Goal: Information Seeking & Learning: Check status

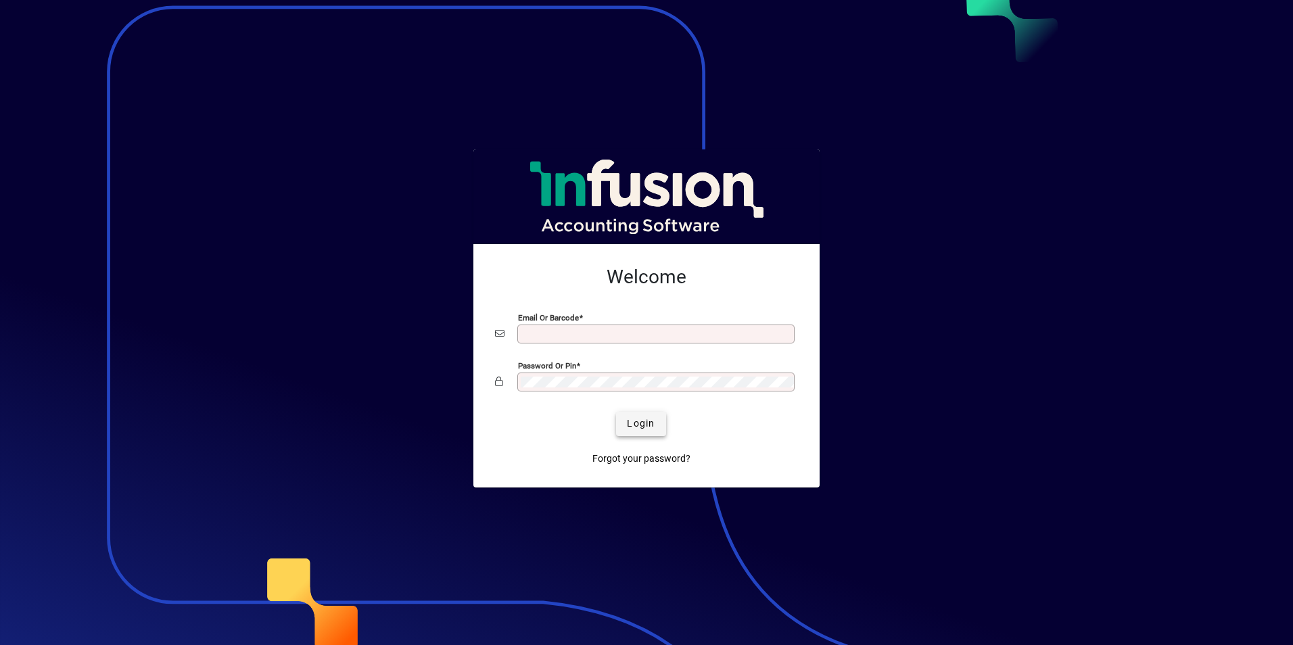
type input "**********"
click at [633, 417] on span "Login" at bounding box center [641, 424] width 28 height 14
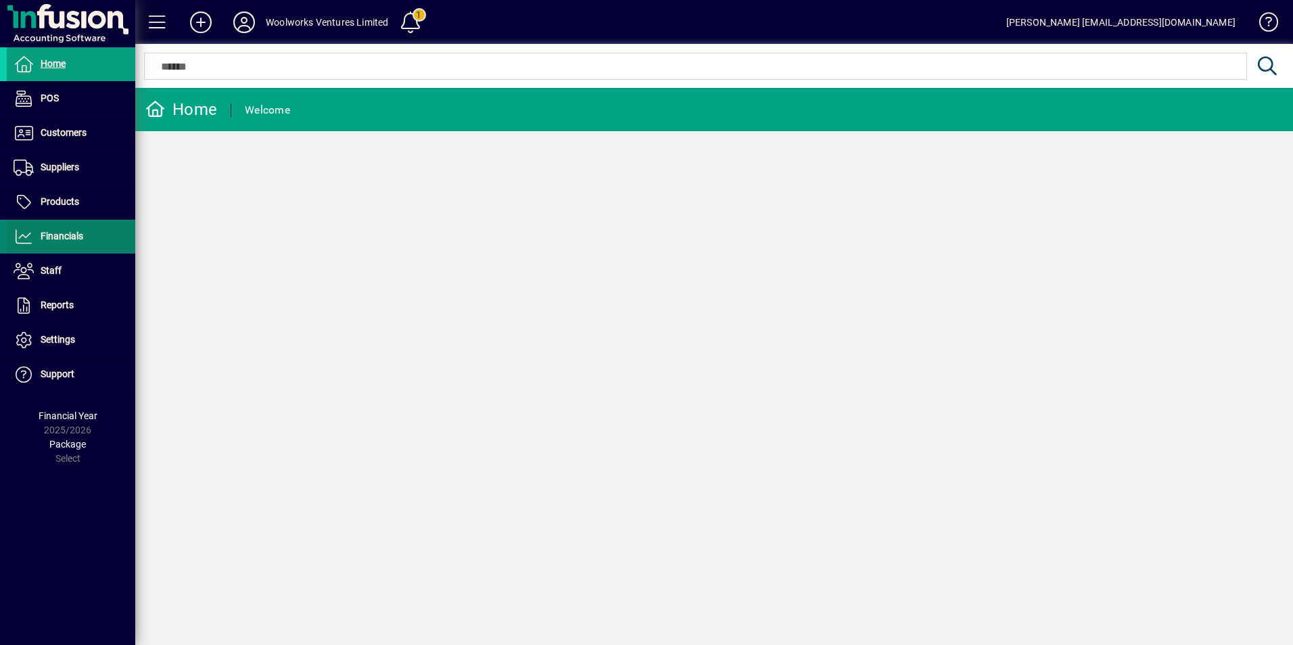
click at [65, 245] on span at bounding box center [71, 236] width 128 height 32
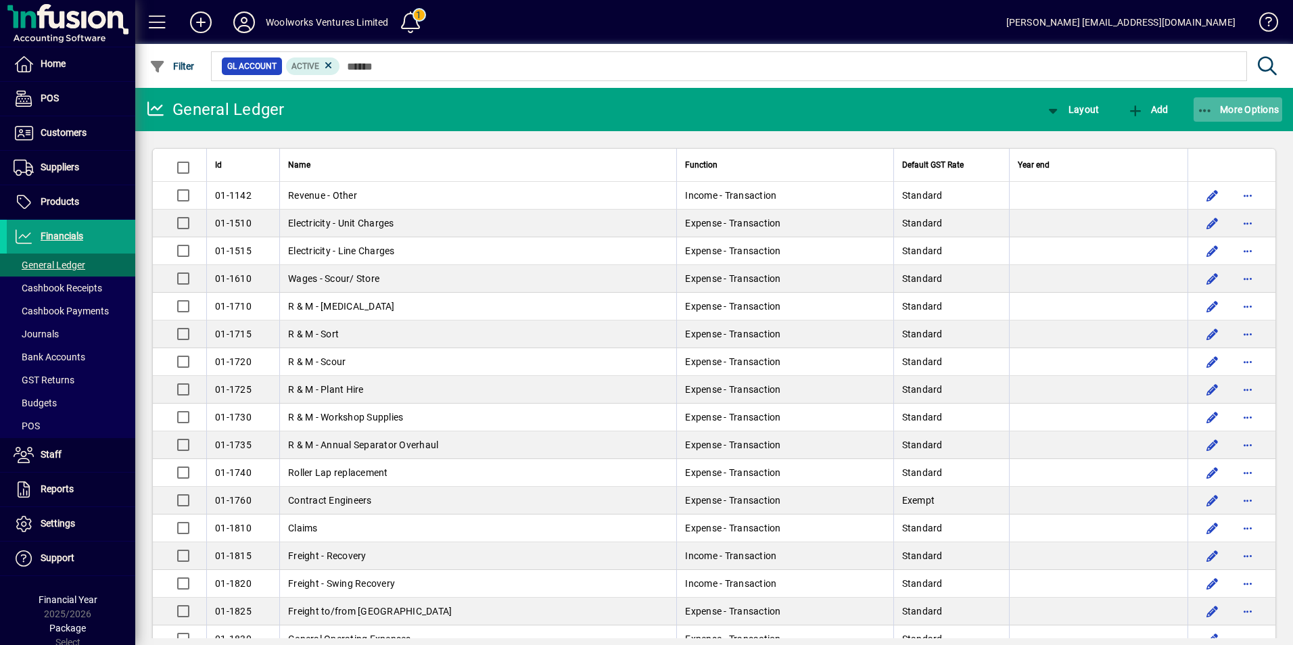
click at [1242, 105] on span "More Options" at bounding box center [1238, 109] width 83 height 11
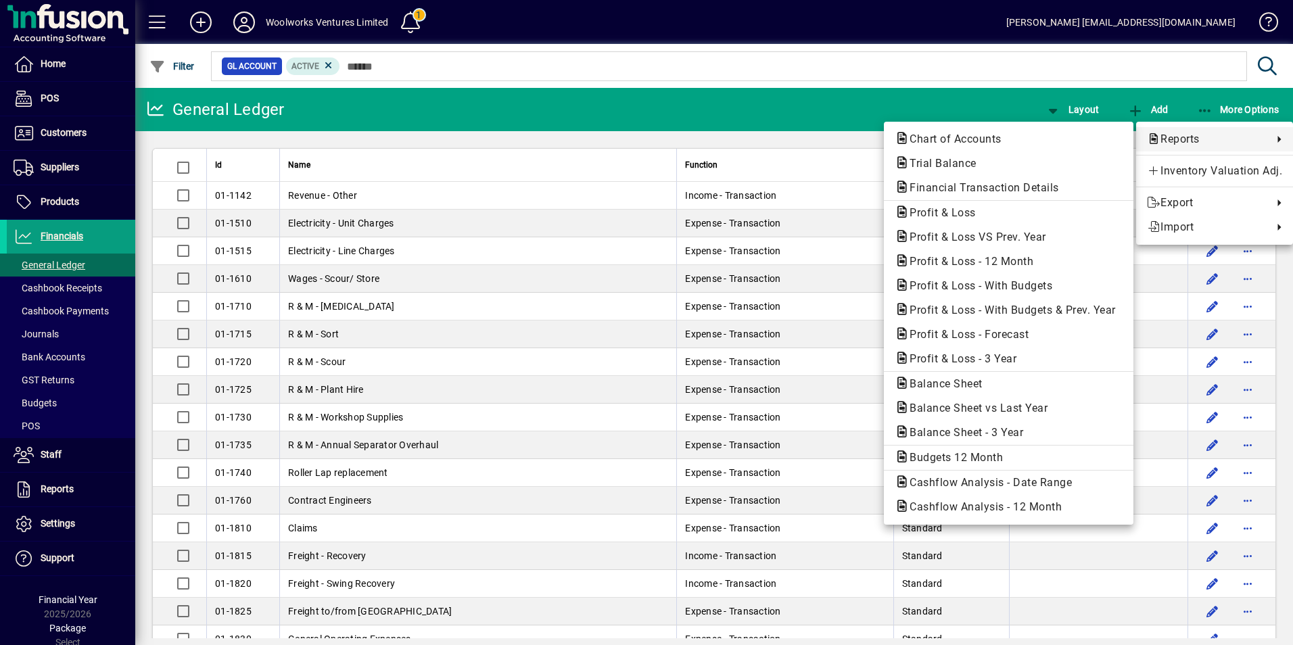
click at [784, 83] on div at bounding box center [646, 322] width 1293 height 645
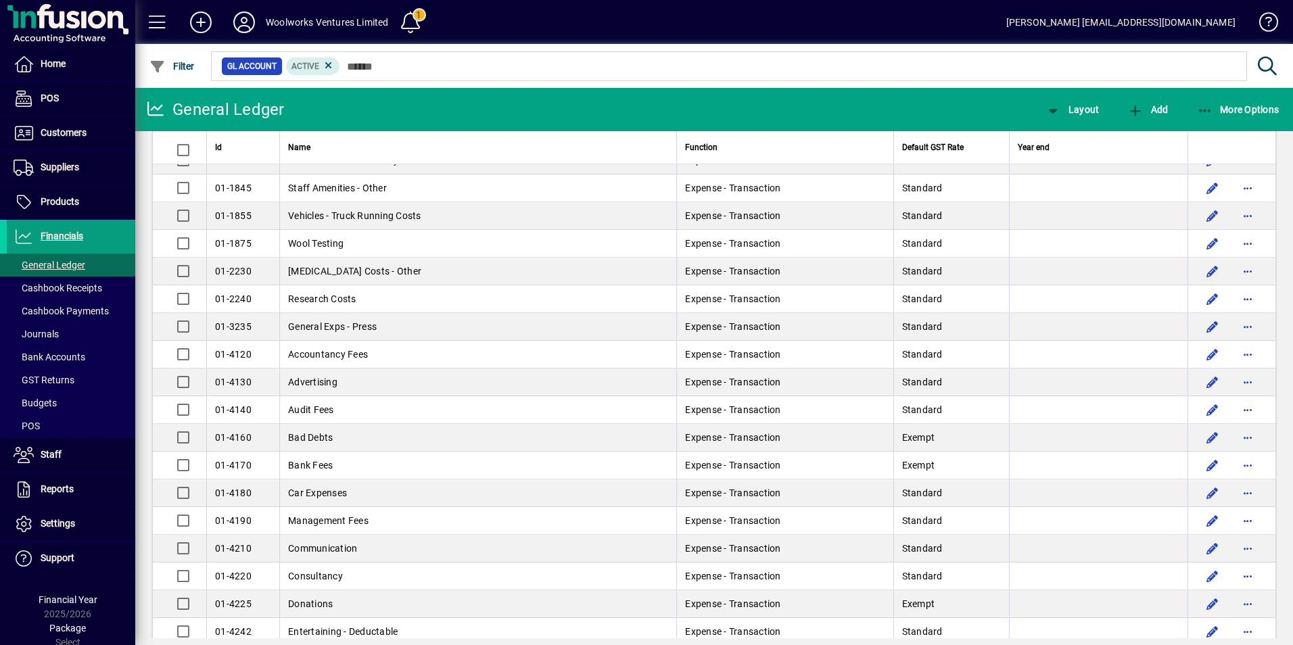
scroll to position [609, 0]
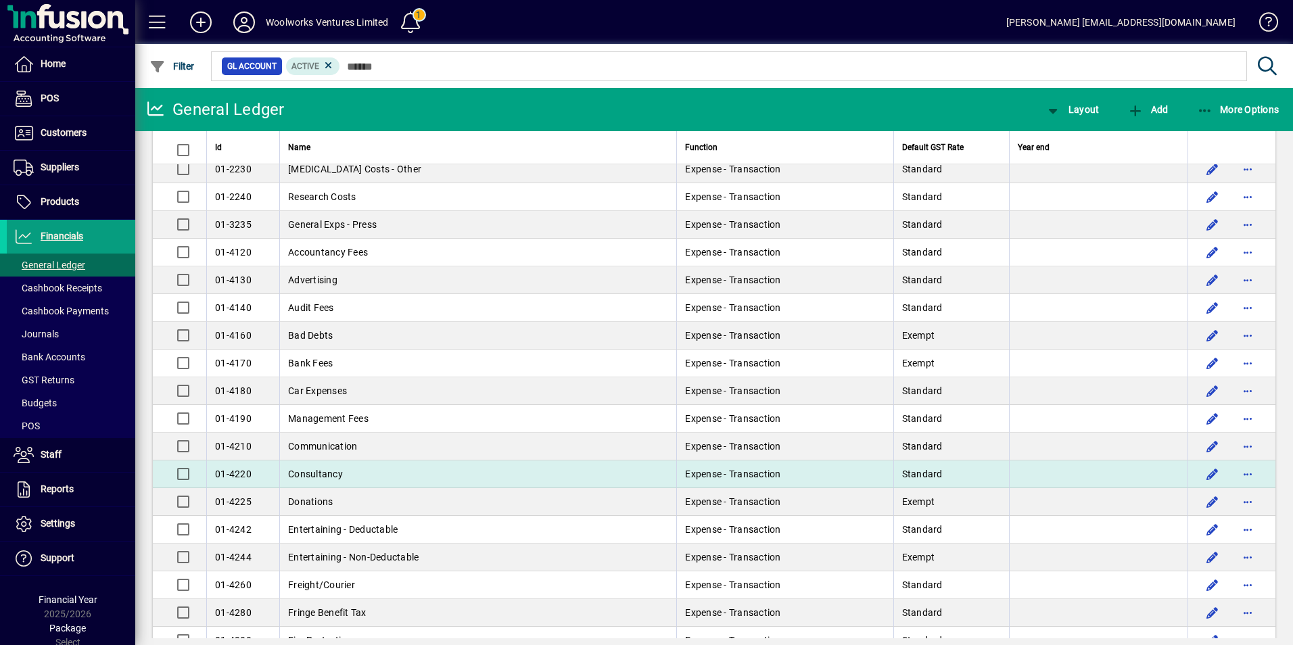
click at [318, 467] on td "Consultancy" at bounding box center [477, 475] width 397 height 28
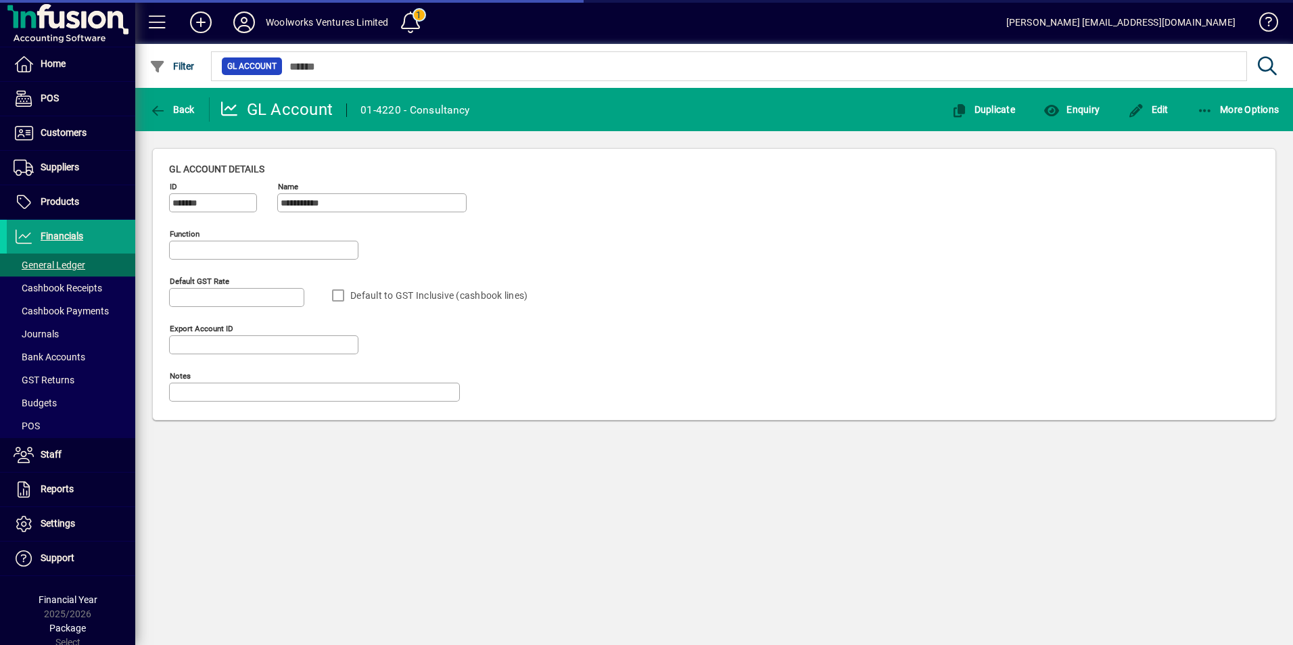
type input "**********"
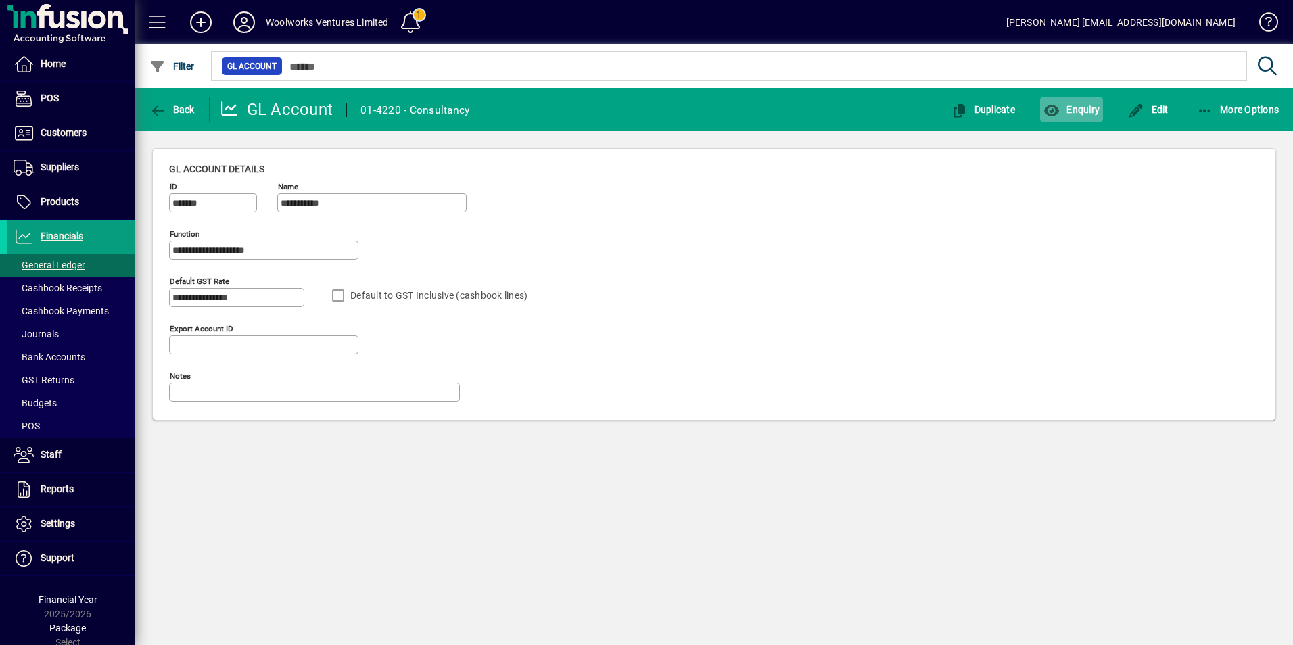
click at [1098, 110] on span "Enquiry" at bounding box center [1071, 109] width 56 height 11
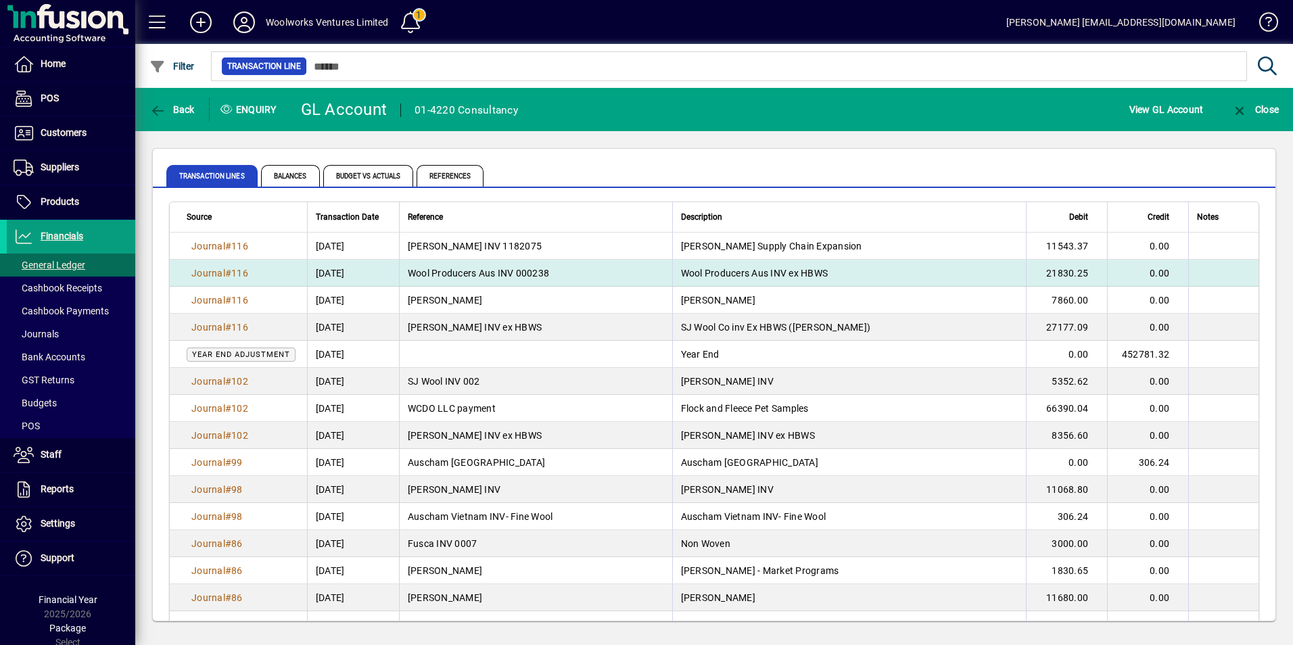
click at [555, 274] on td "Wool Producers Aus INV 000238" at bounding box center [535, 273] width 273 height 27
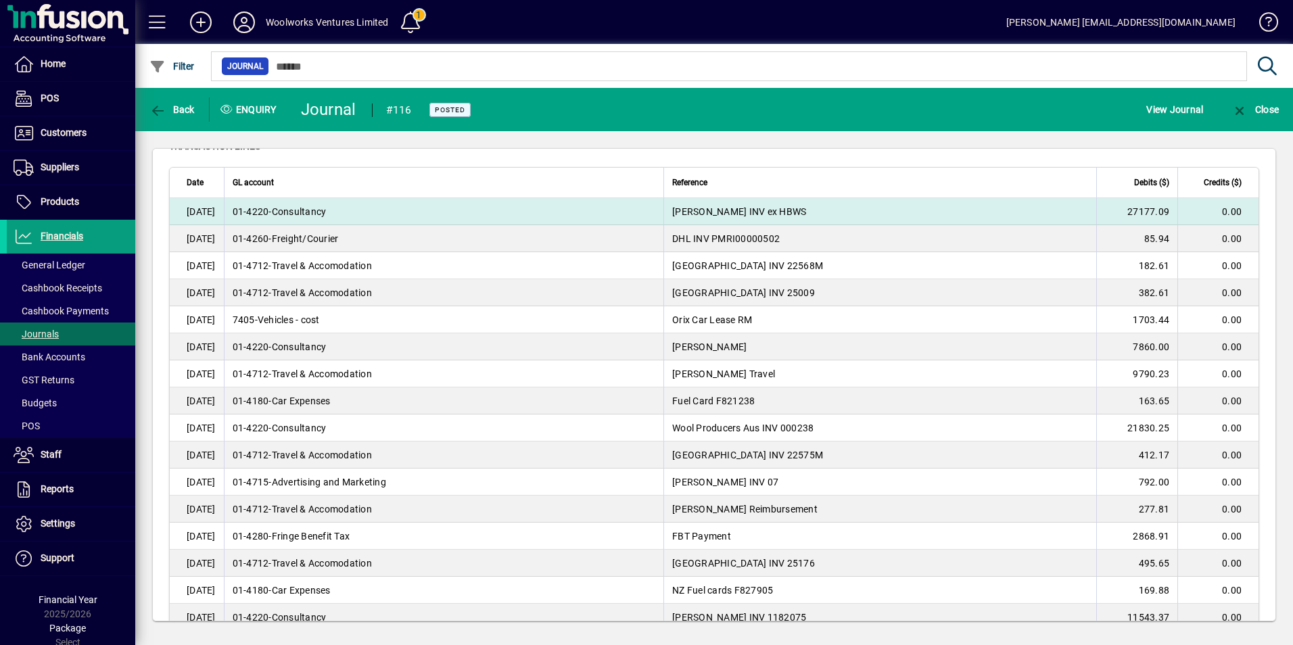
scroll to position [203, 0]
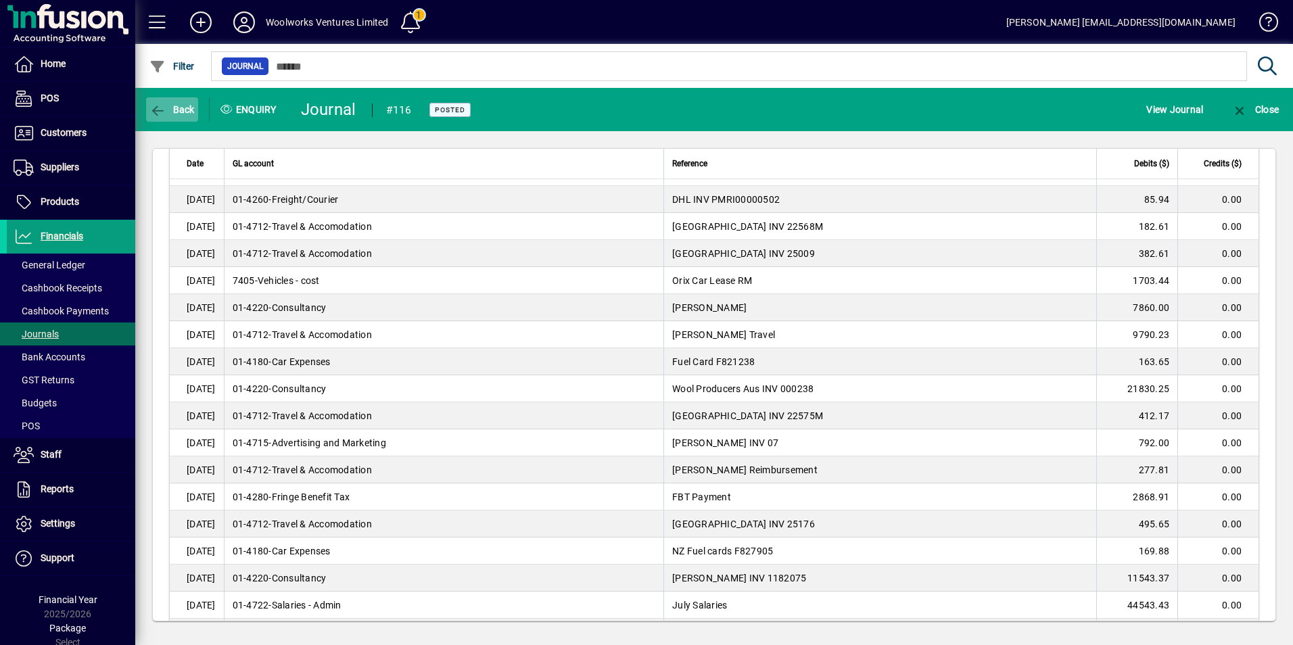
click at [162, 102] on span "button" at bounding box center [172, 109] width 52 height 32
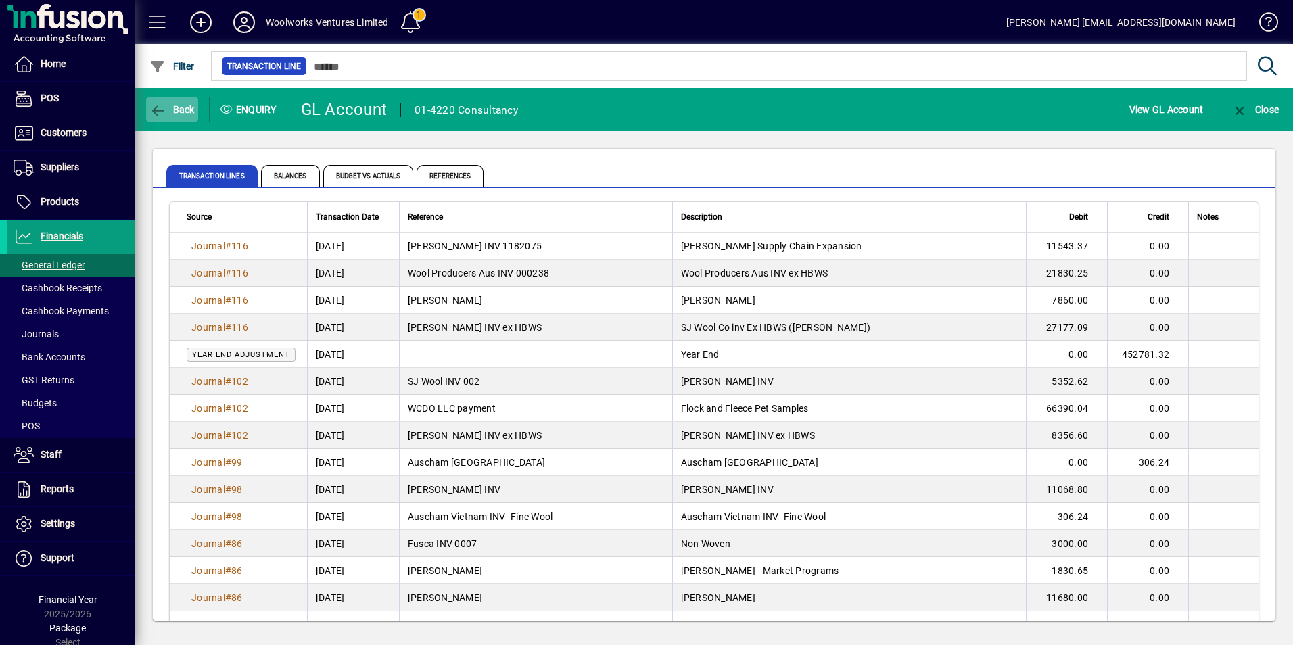
click at [172, 112] on span "Back" at bounding box center [171, 109] width 45 height 11
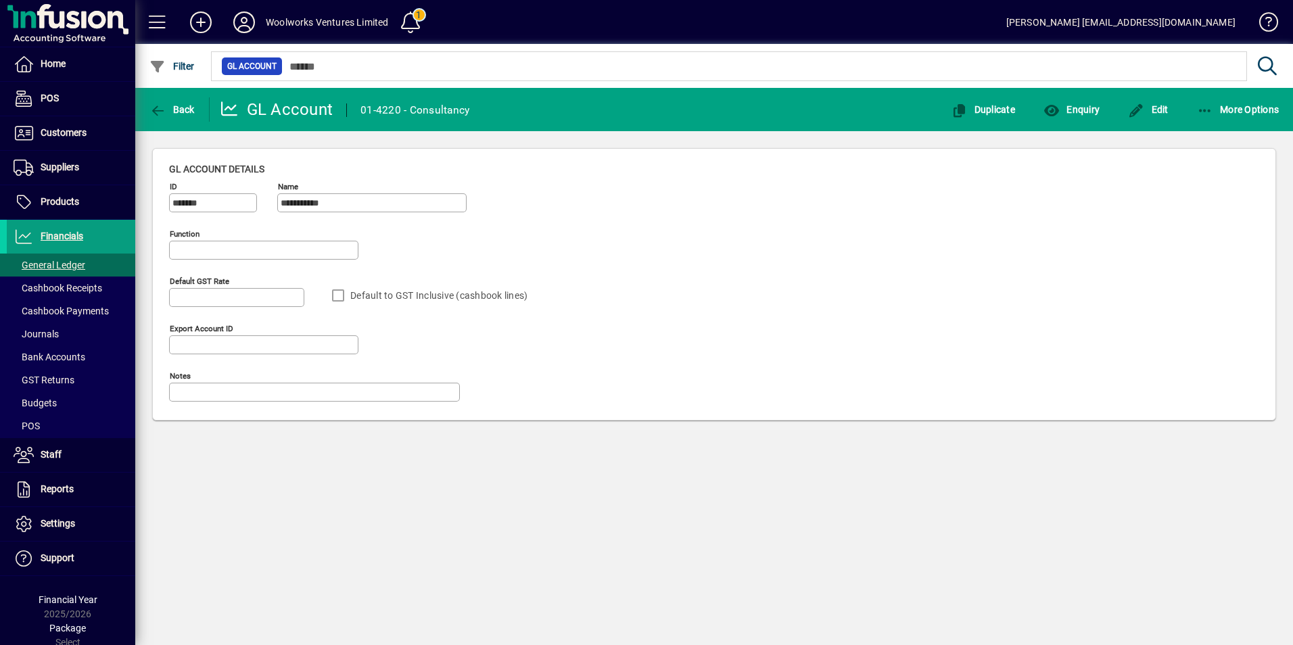
type input "**********"
click at [170, 101] on span "button" at bounding box center [172, 109] width 52 height 32
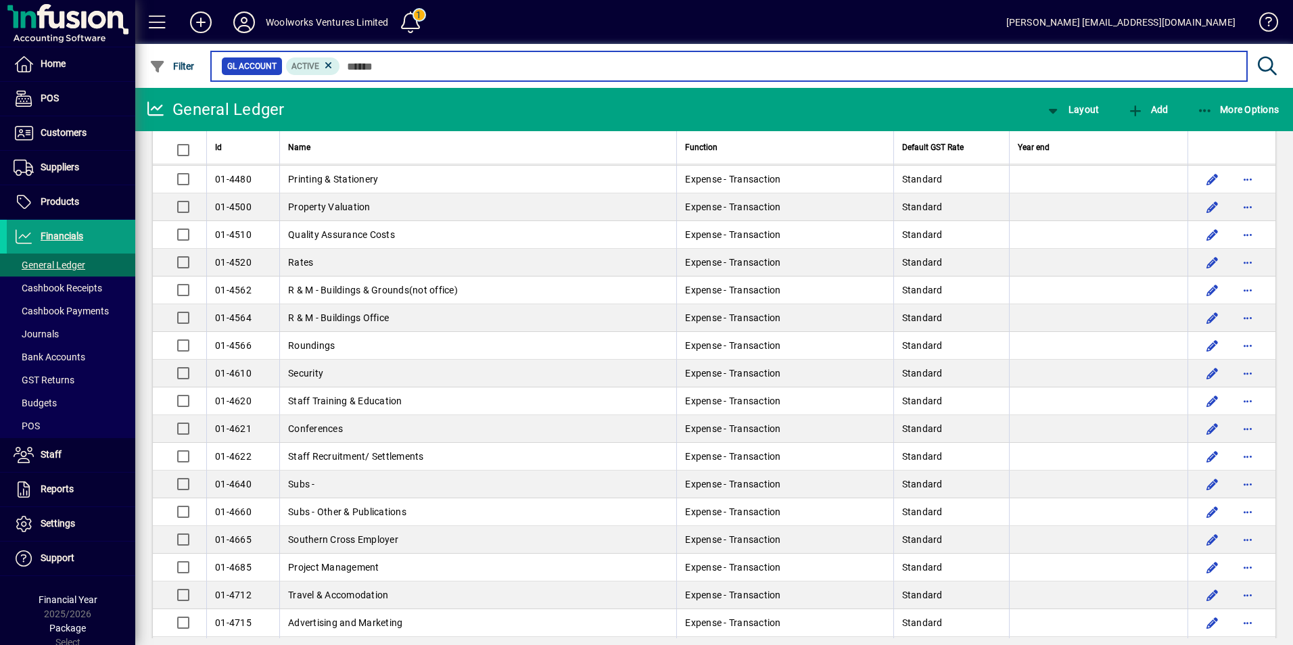
scroll to position [1488, 0]
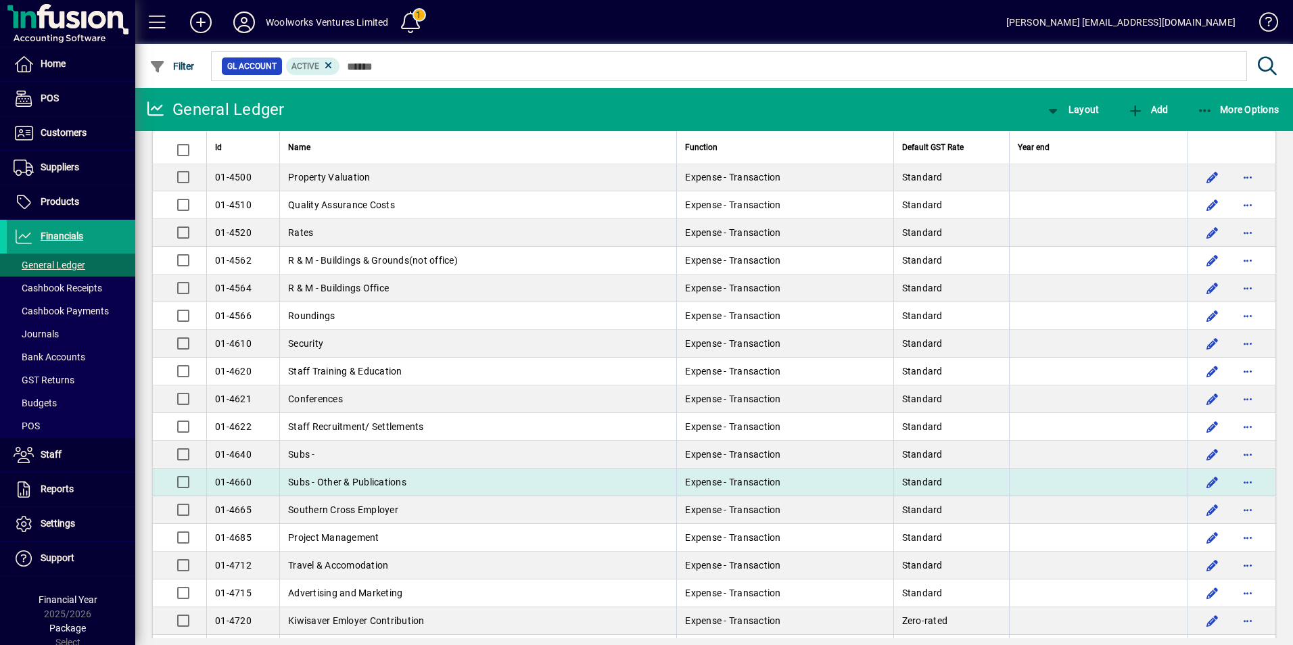
click at [379, 486] on span "Subs - Other & Publications" at bounding box center [347, 482] width 118 height 11
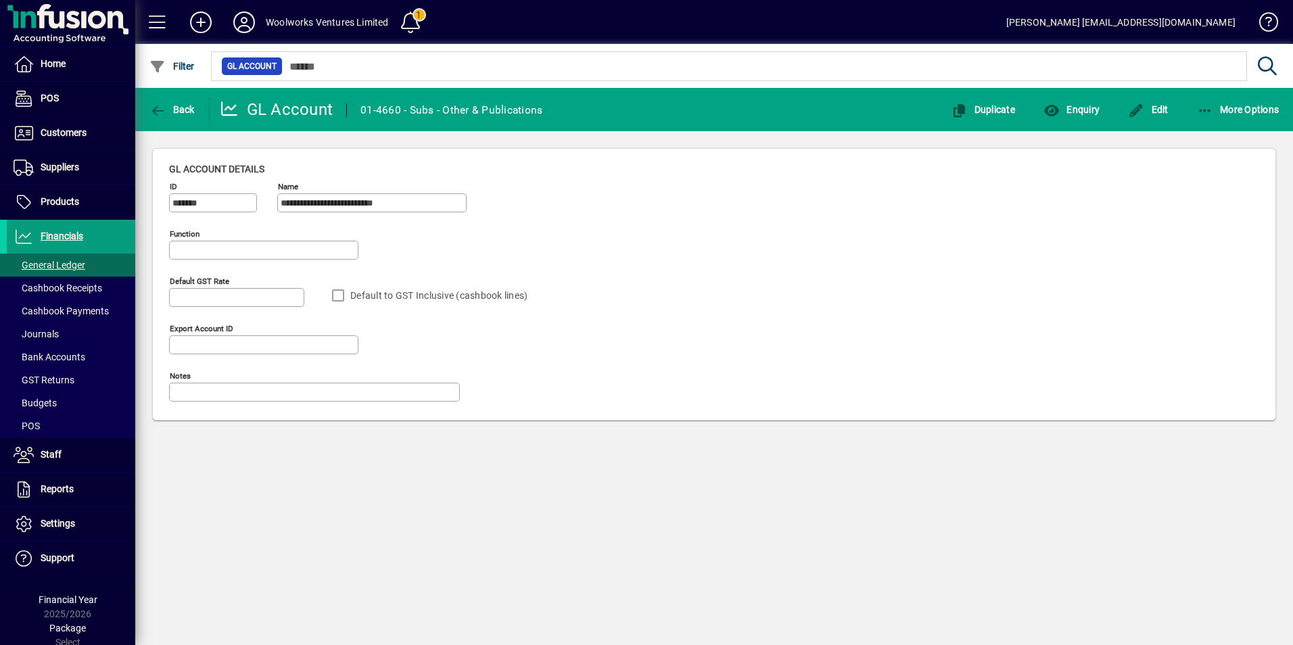
type input "**********"
click at [1082, 114] on span "Enquiry" at bounding box center [1071, 109] width 56 height 11
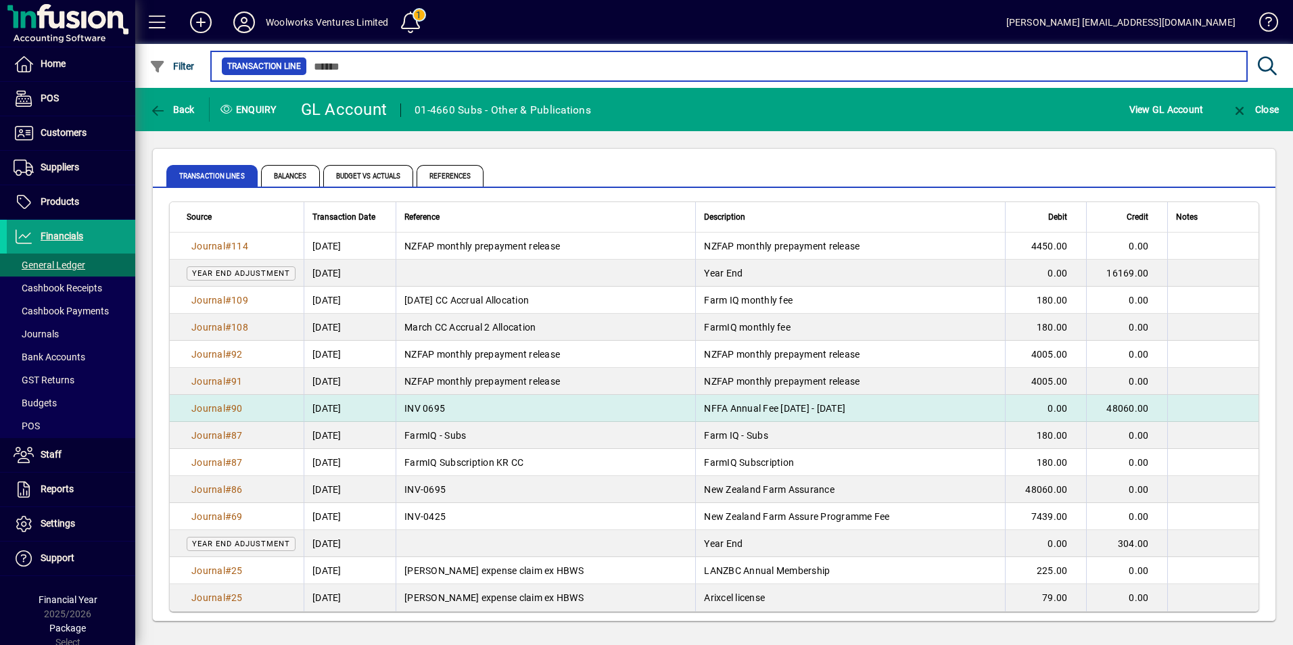
scroll to position [2, 0]
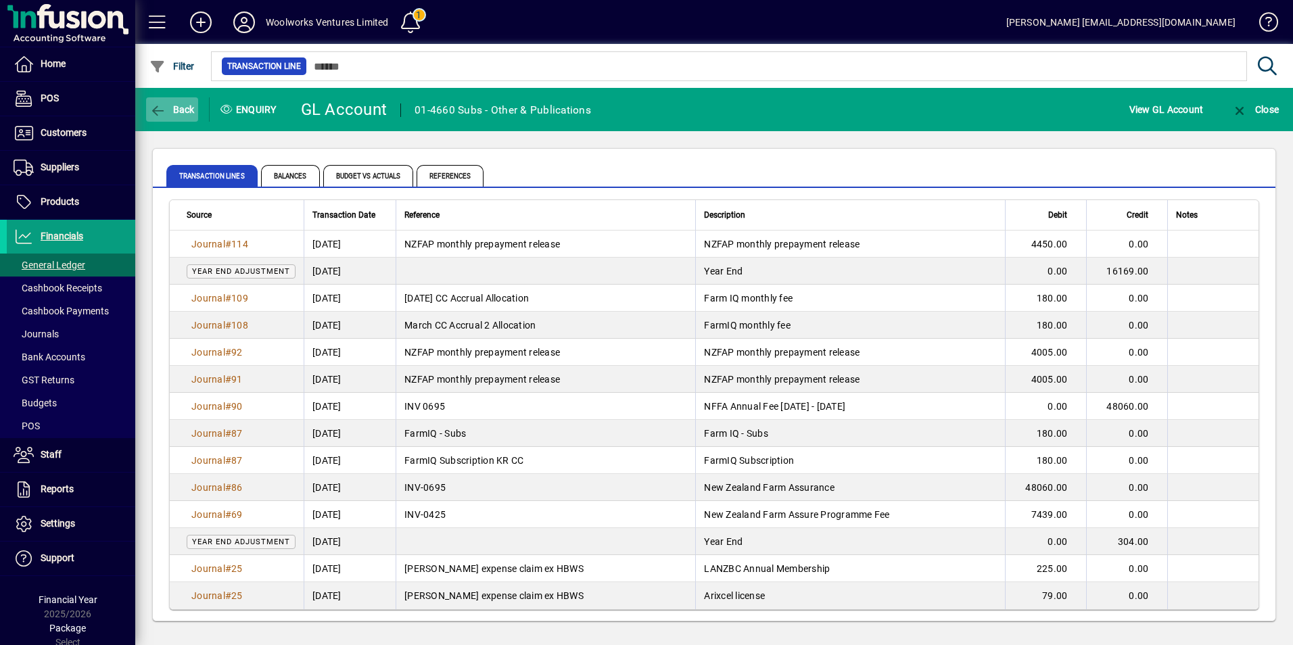
click at [161, 105] on icon "button" at bounding box center [157, 111] width 17 height 14
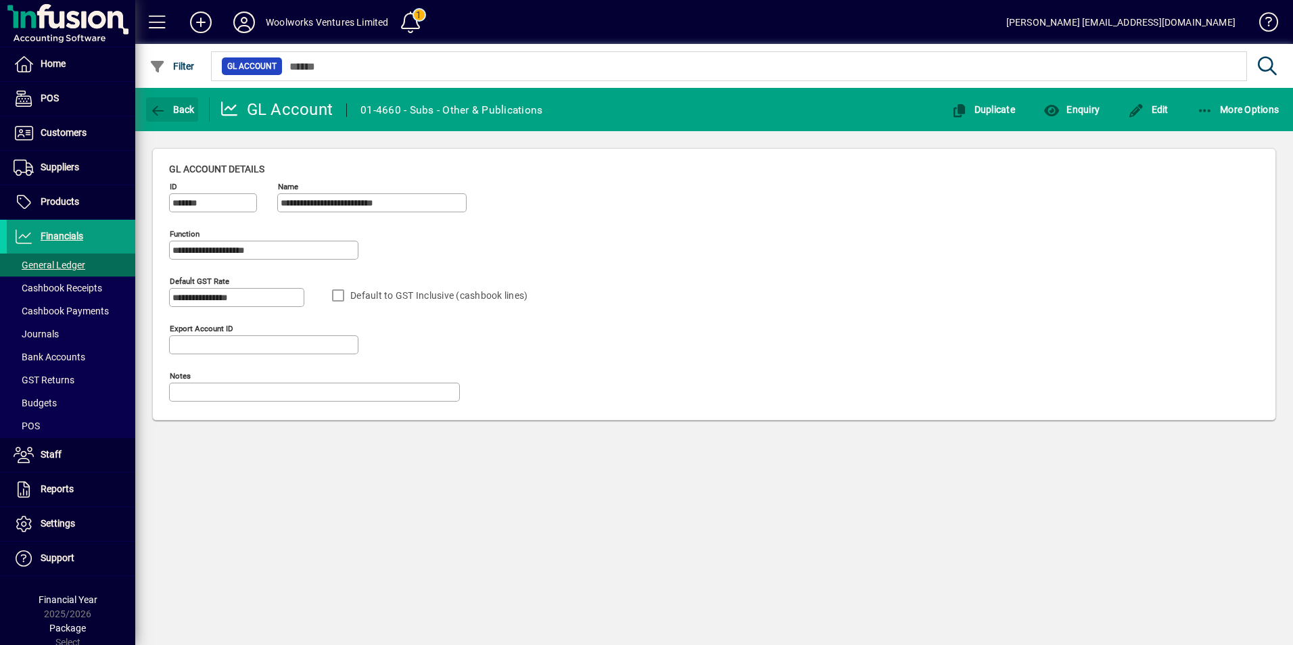
click at [161, 105] on icon "button" at bounding box center [157, 111] width 17 height 14
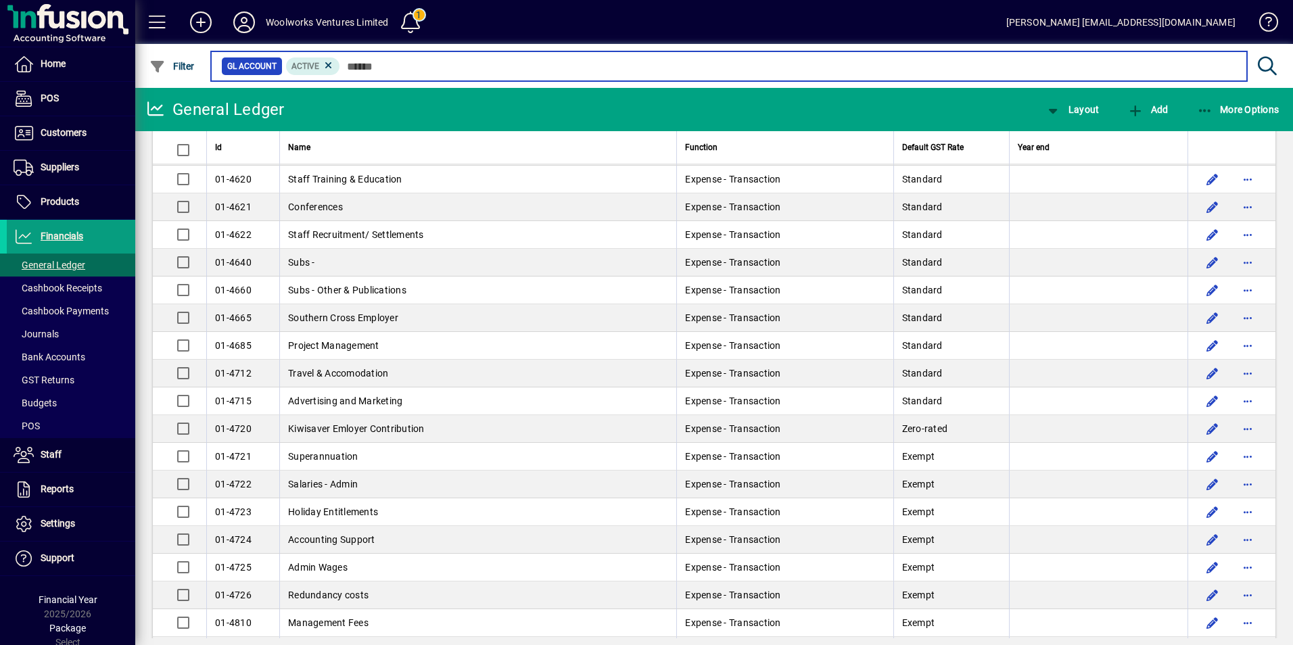
scroll to position [1691, 0]
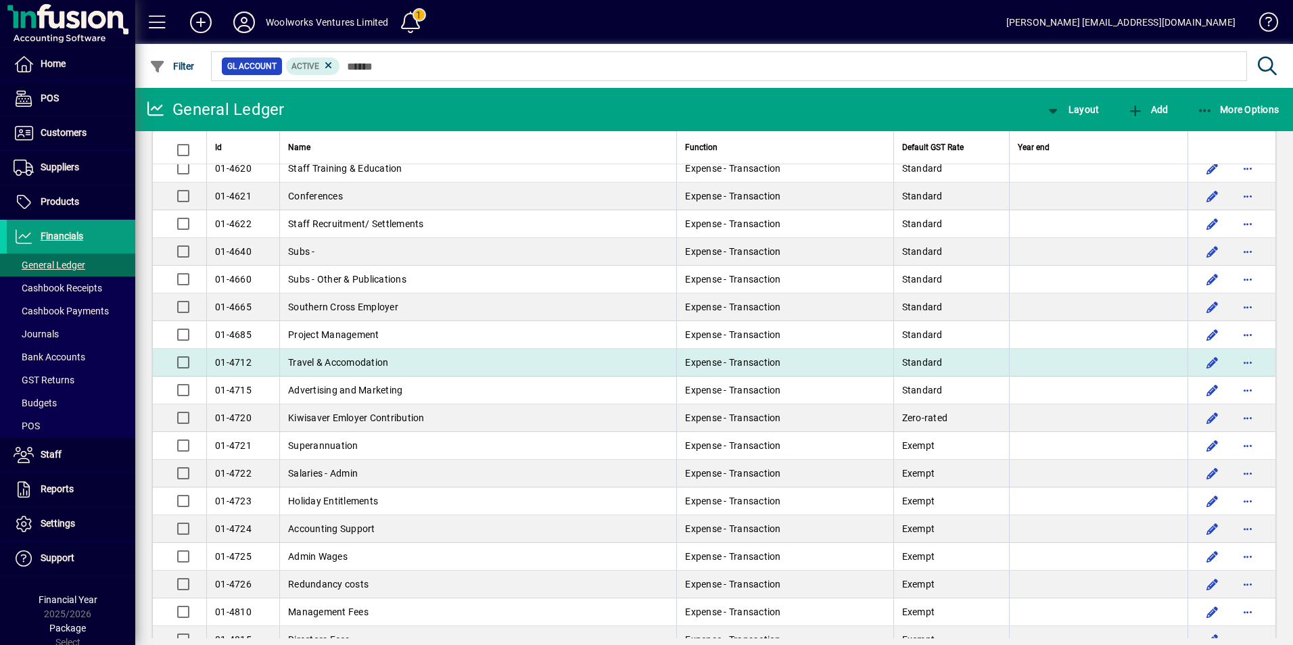
click at [387, 361] on span "Travel & Accomodation" at bounding box center [338, 362] width 100 height 11
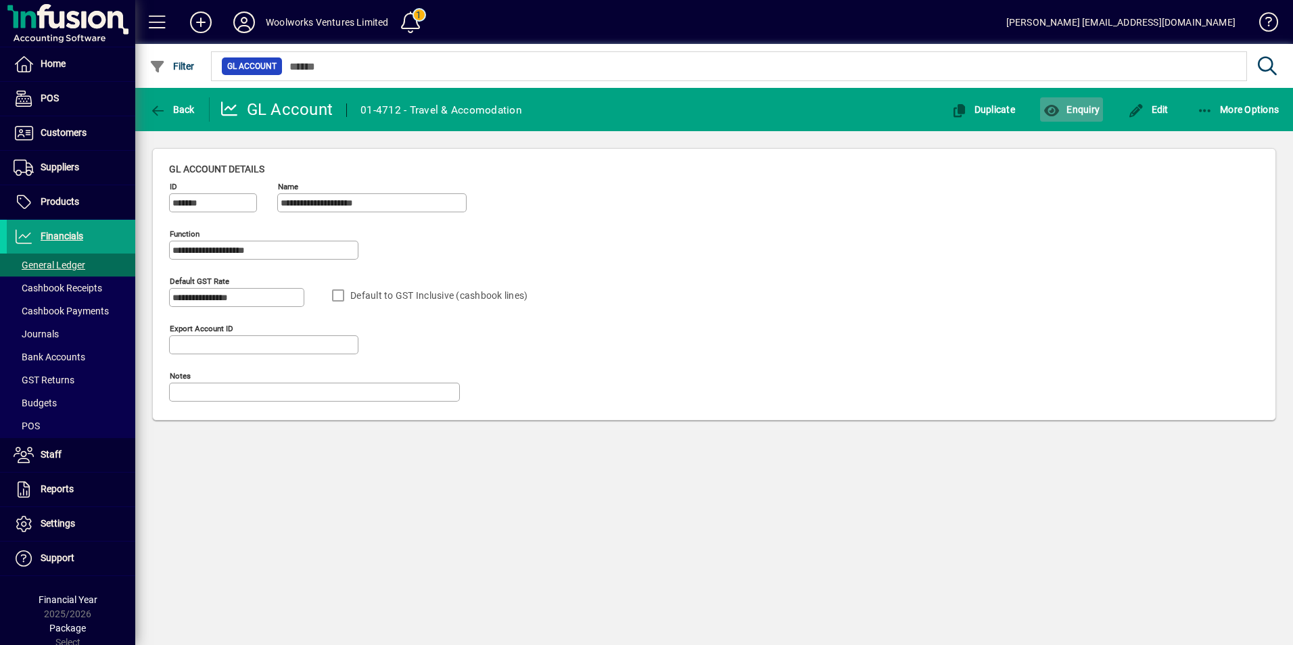
click at [1066, 110] on span "Enquiry" at bounding box center [1071, 109] width 56 height 11
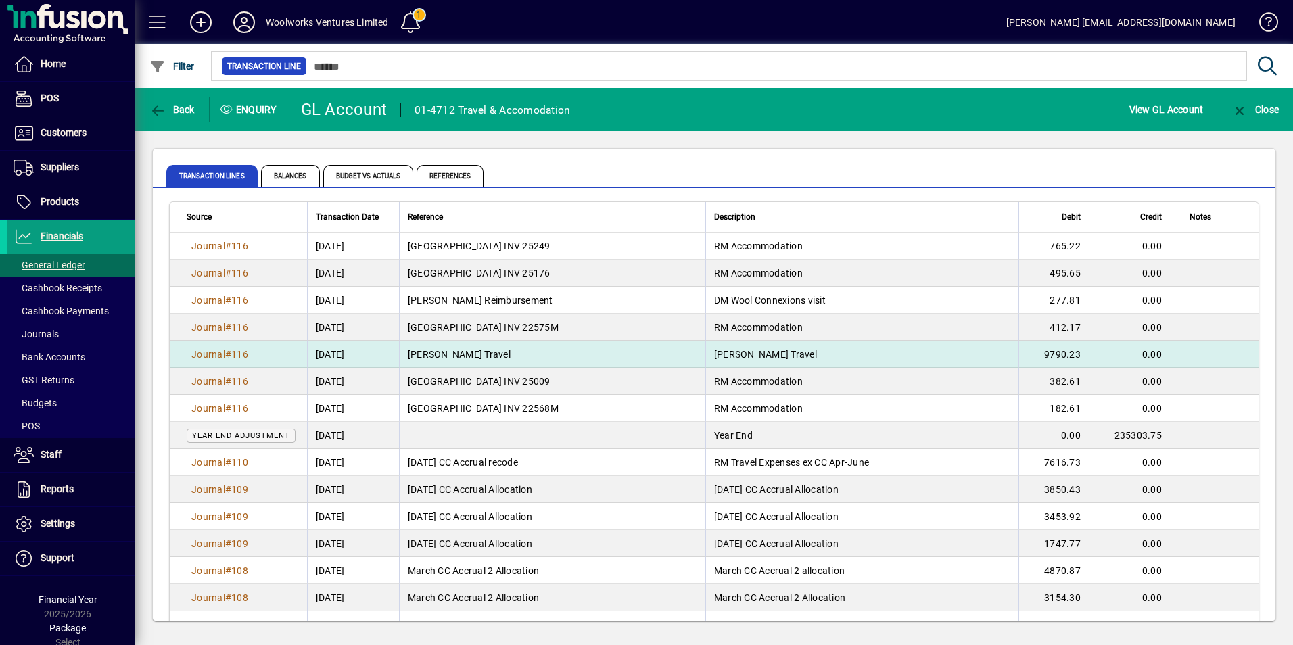
click at [825, 350] on td "Peter Murphy Travel" at bounding box center [861, 354] width 313 height 27
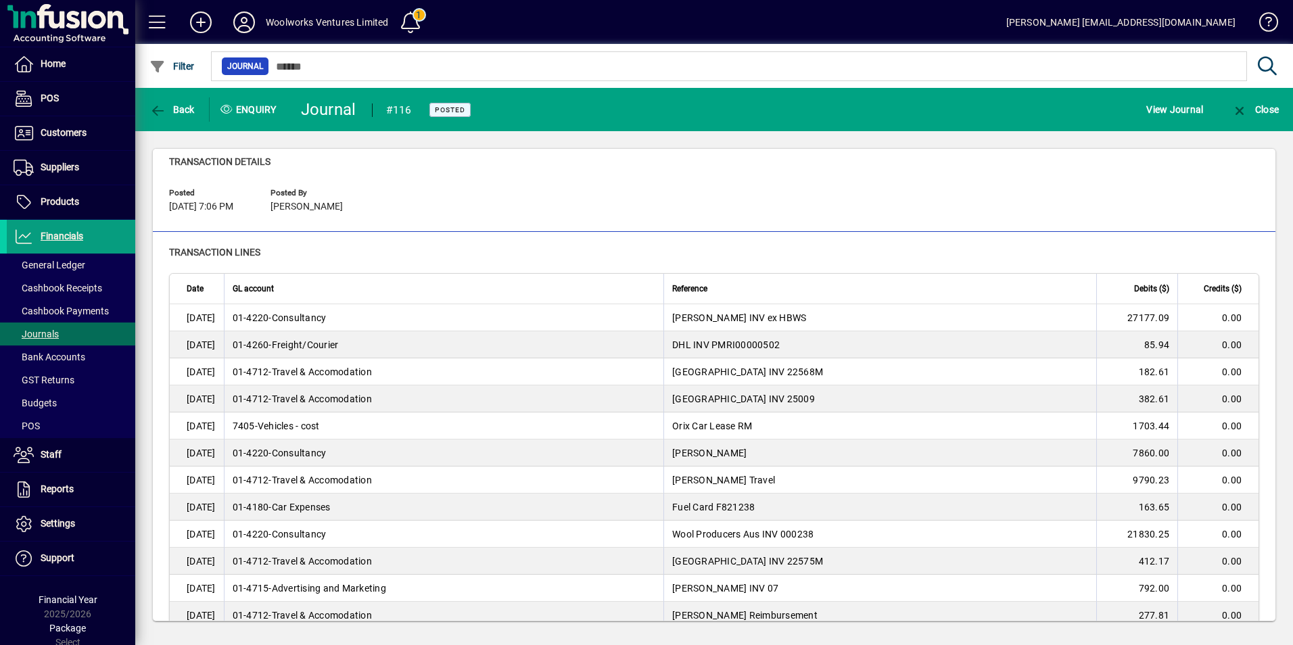
scroll to position [53, 0]
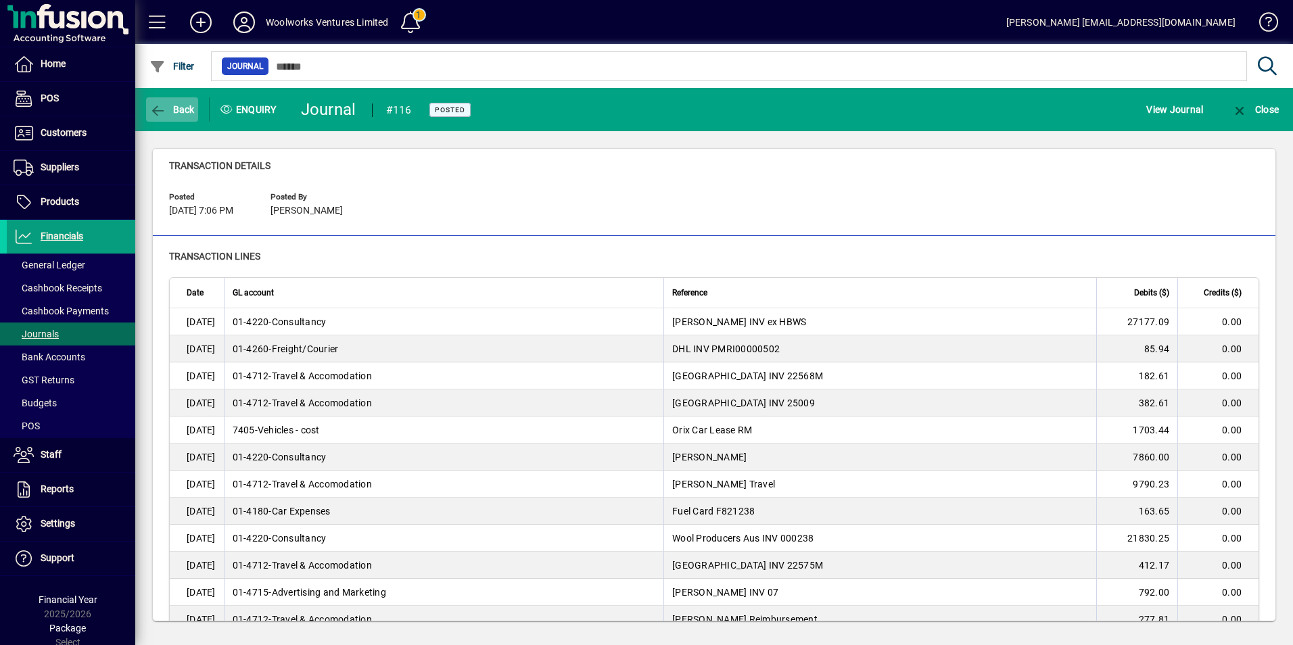
click at [173, 112] on span "Back" at bounding box center [171, 109] width 45 height 11
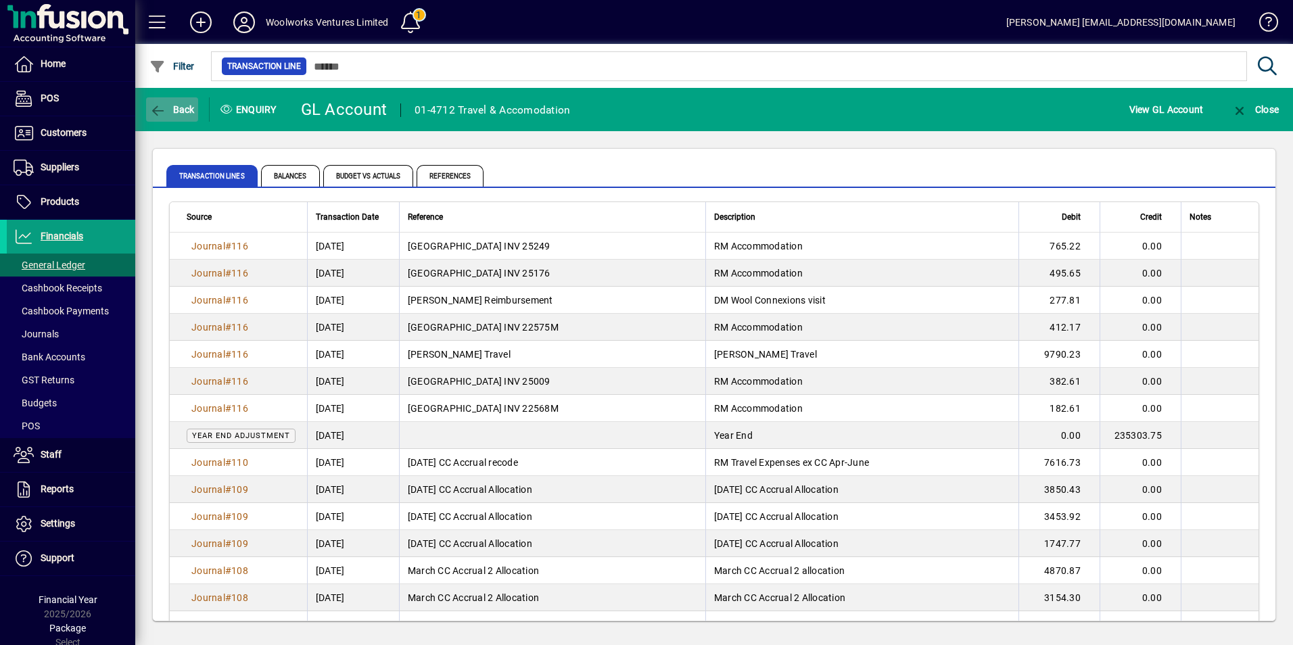
click at [164, 109] on icon "button" at bounding box center [157, 111] width 17 height 14
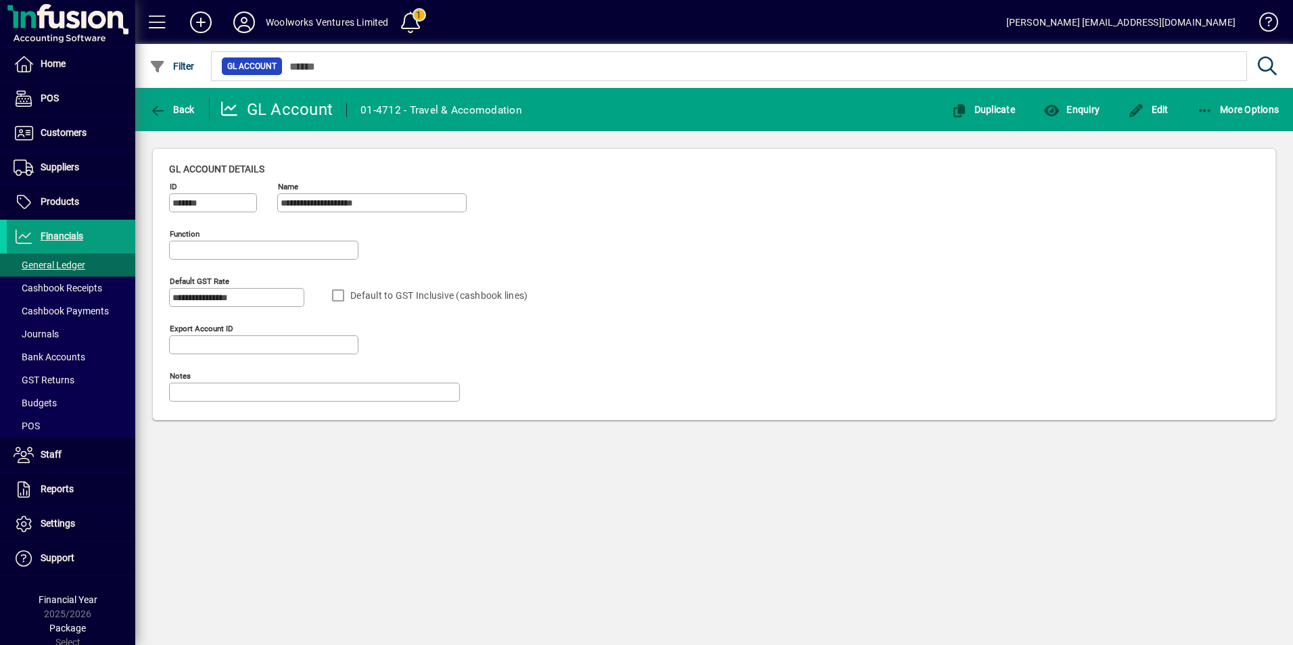
type input "**********"
click at [164, 109] on icon "button" at bounding box center [157, 111] width 17 height 14
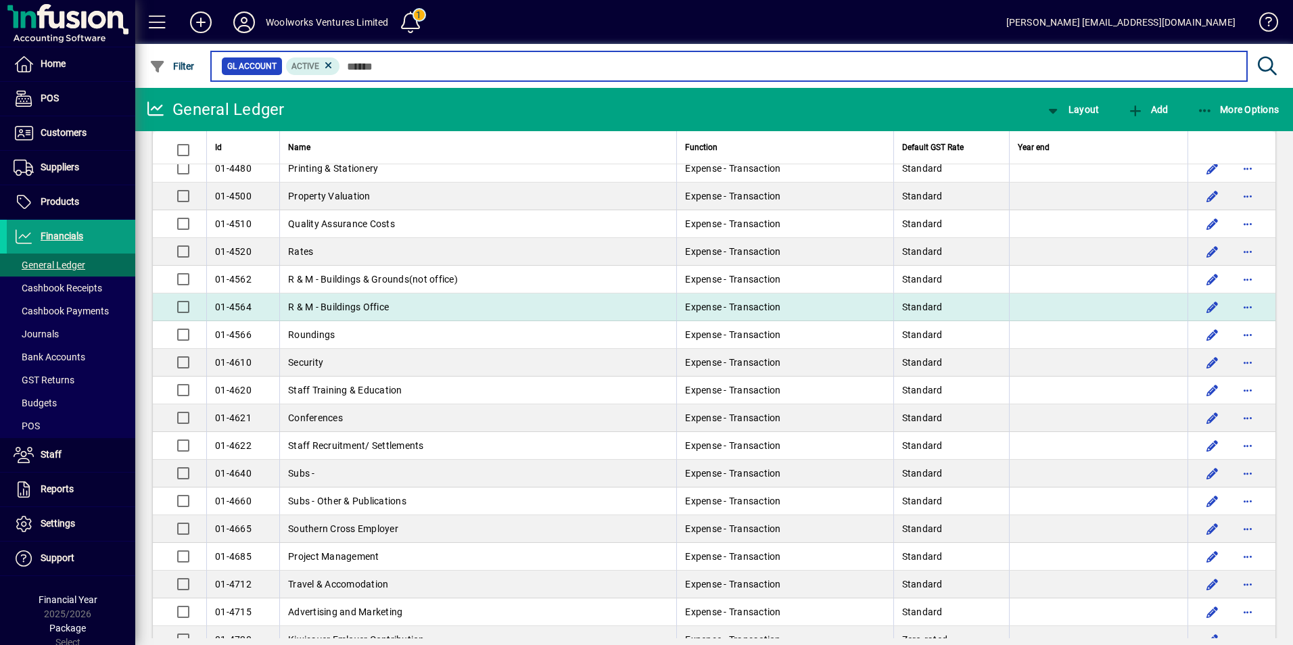
scroll to position [1488, 0]
